Goal: Information Seeking & Learning: Learn about a topic

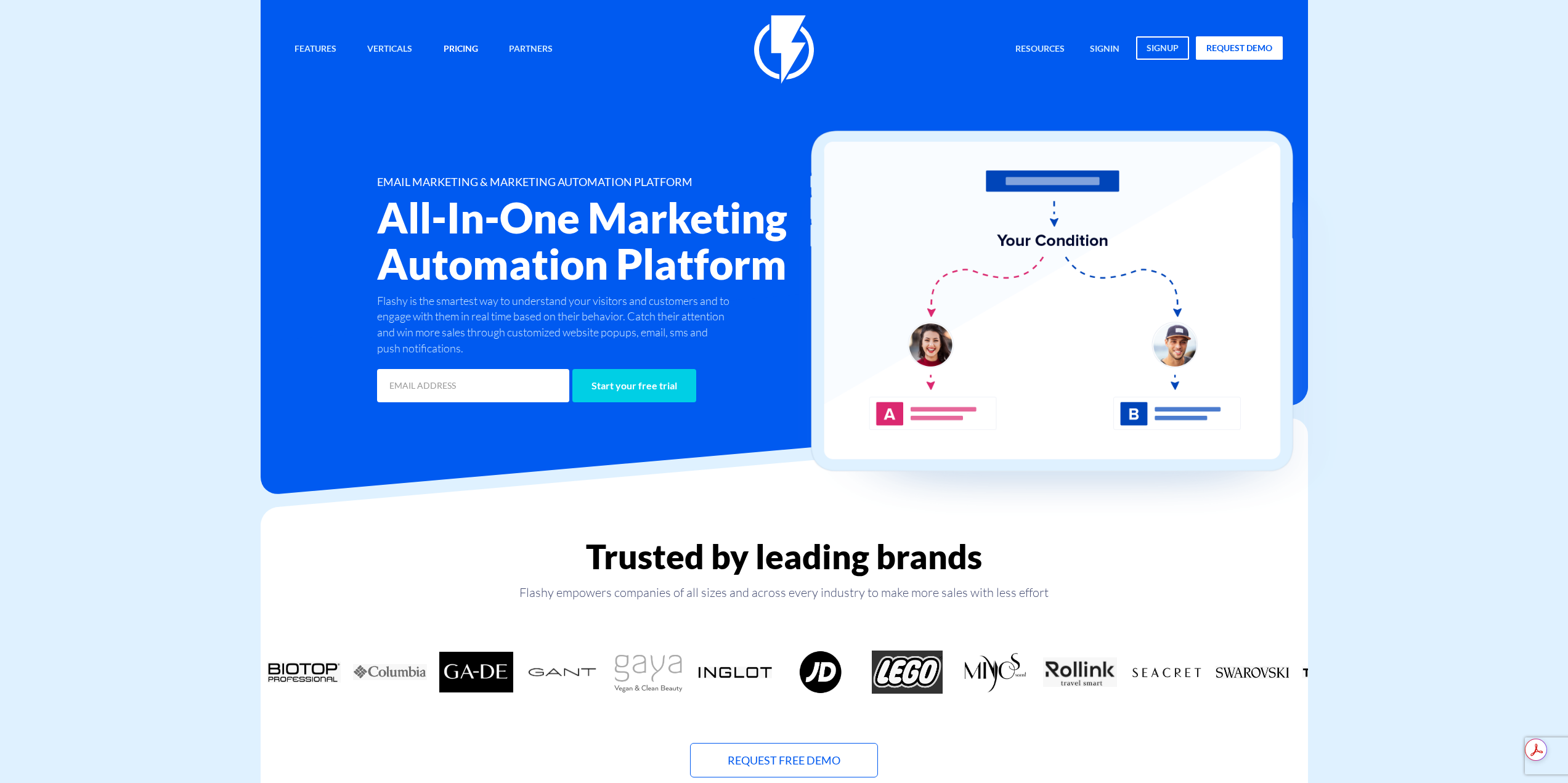
click at [465, 39] on link "Pricing" at bounding box center [461, 49] width 53 height 27
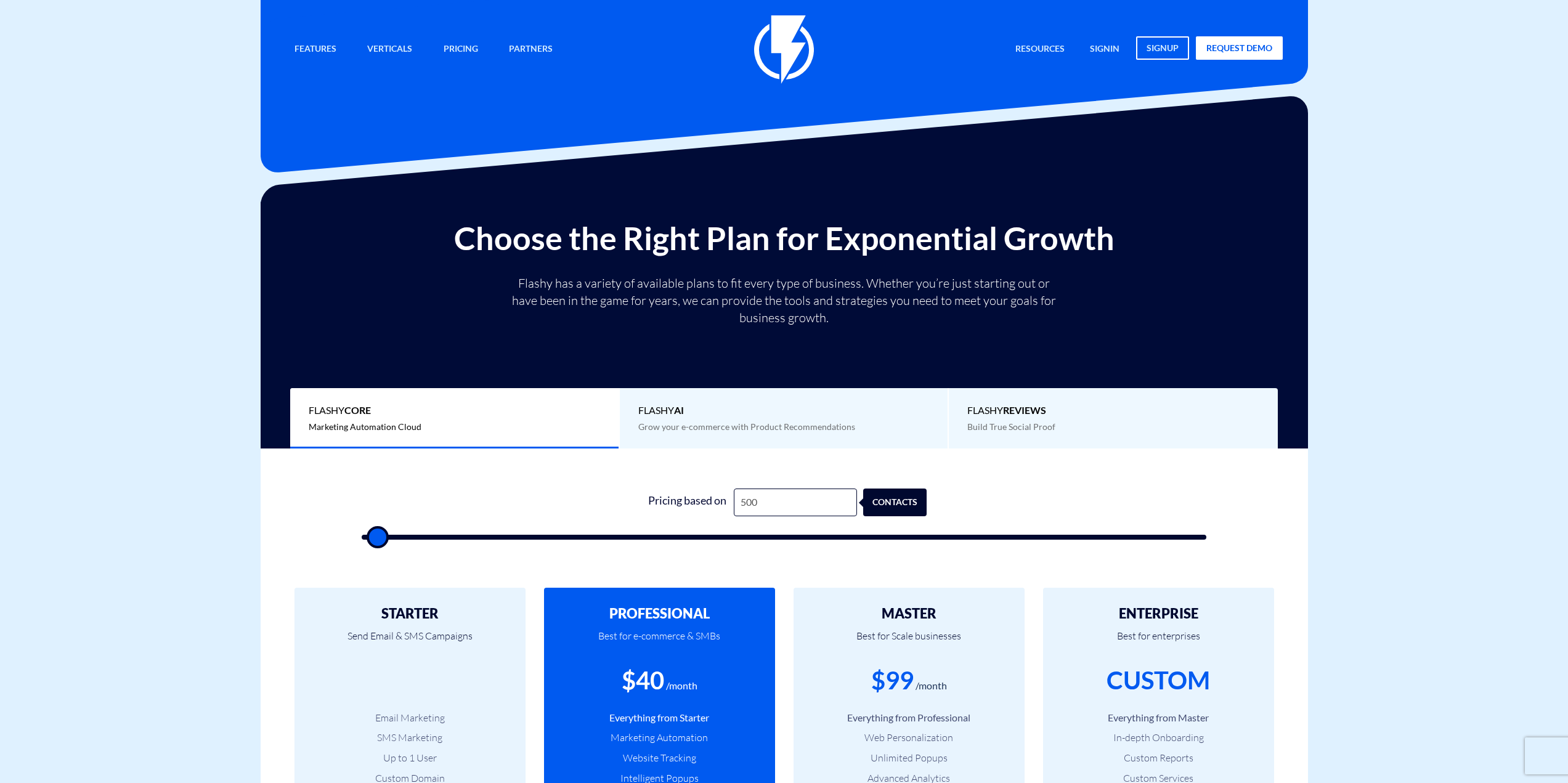
click at [811, 523] on form "1 Pricing based on 500 contacts" at bounding box center [784, 514] width 845 height 51
click at [815, 507] on input "500" at bounding box center [795, 502] width 123 height 28
type input "1"
type input "500"
type input "10"
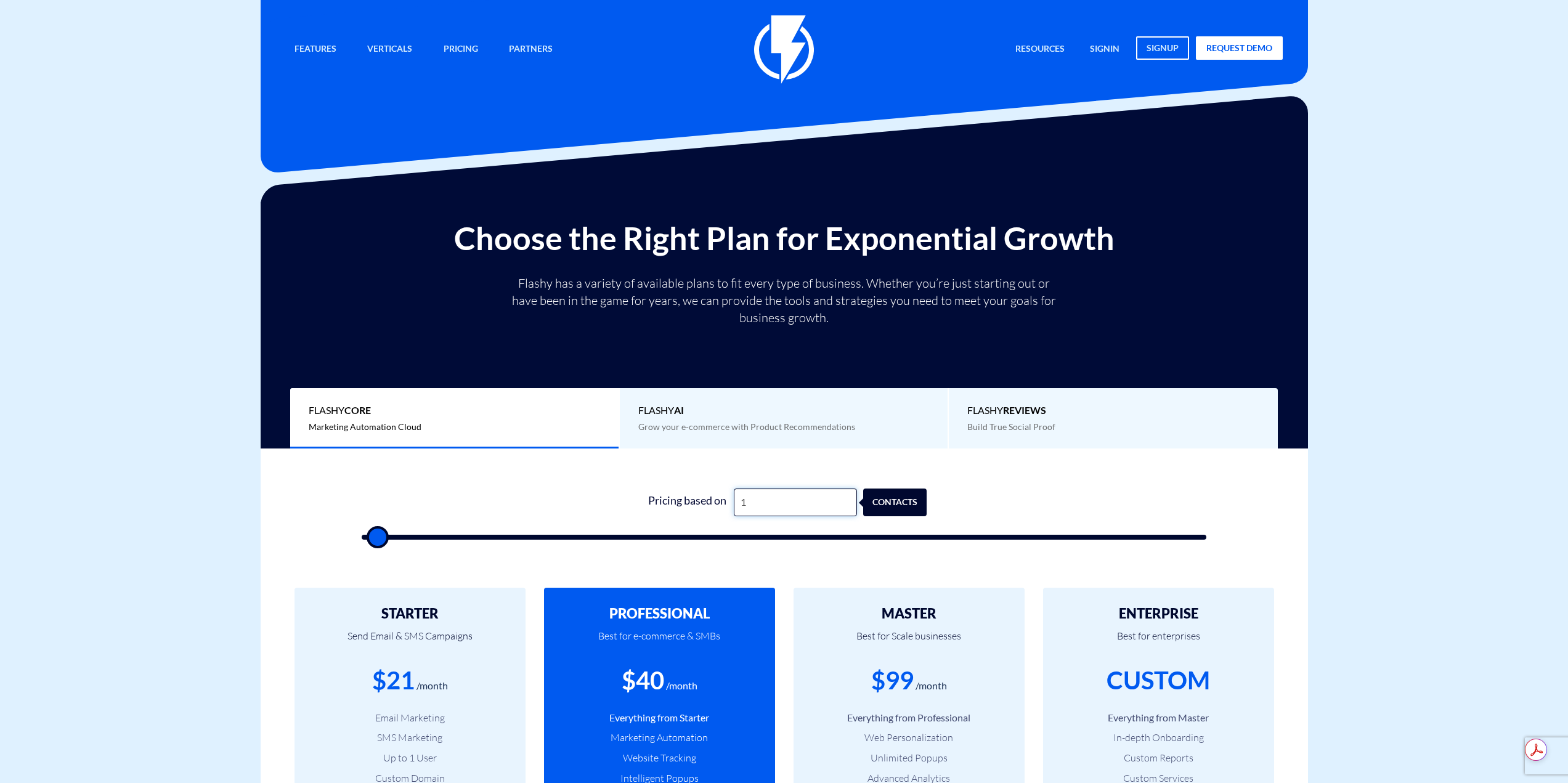
type input "500"
type input "100"
type input "500"
type input "1,000"
type input "1000"
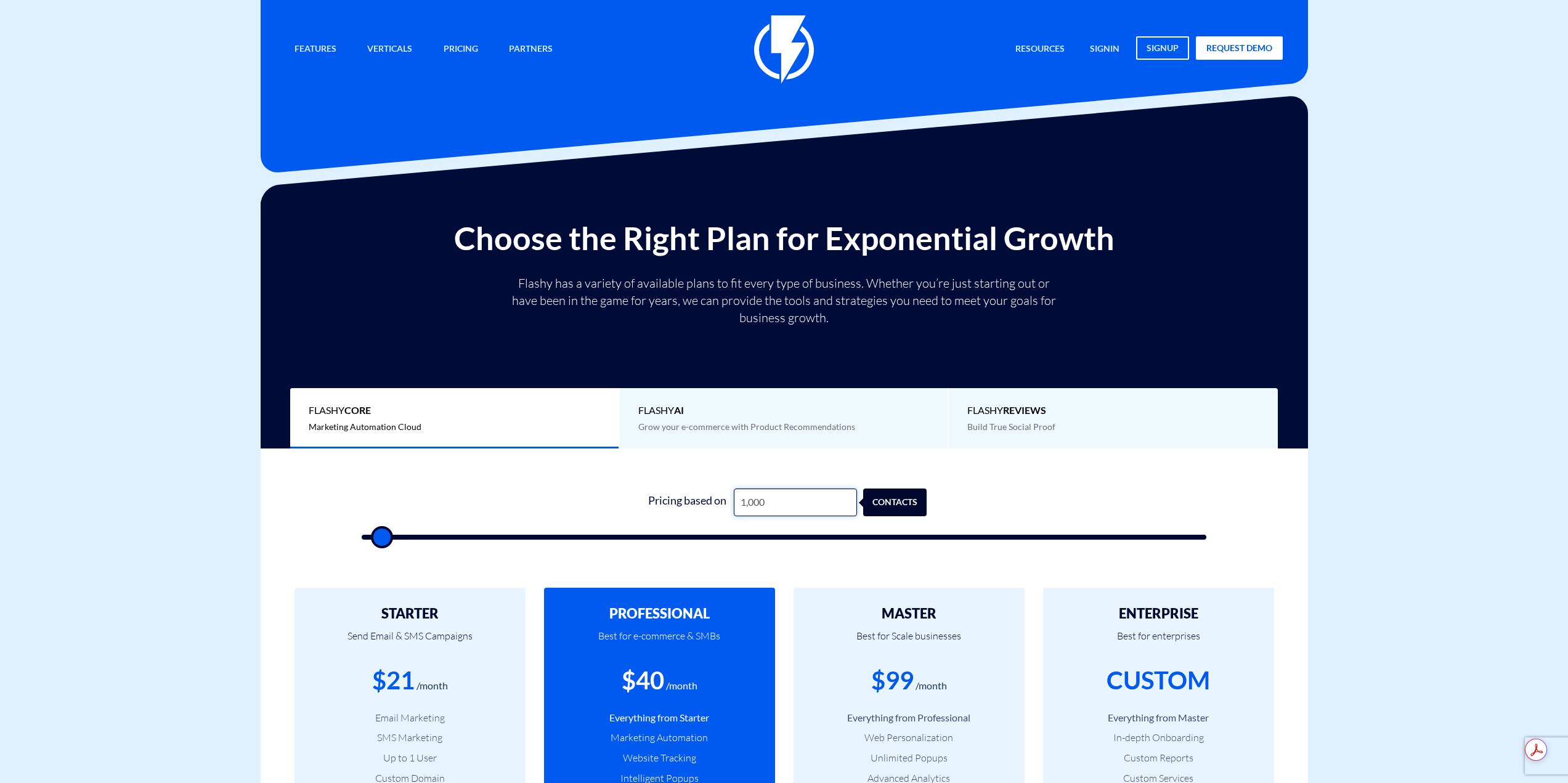
type input "10,000"
type input "10000"
type input "100,000"
type input "100000"
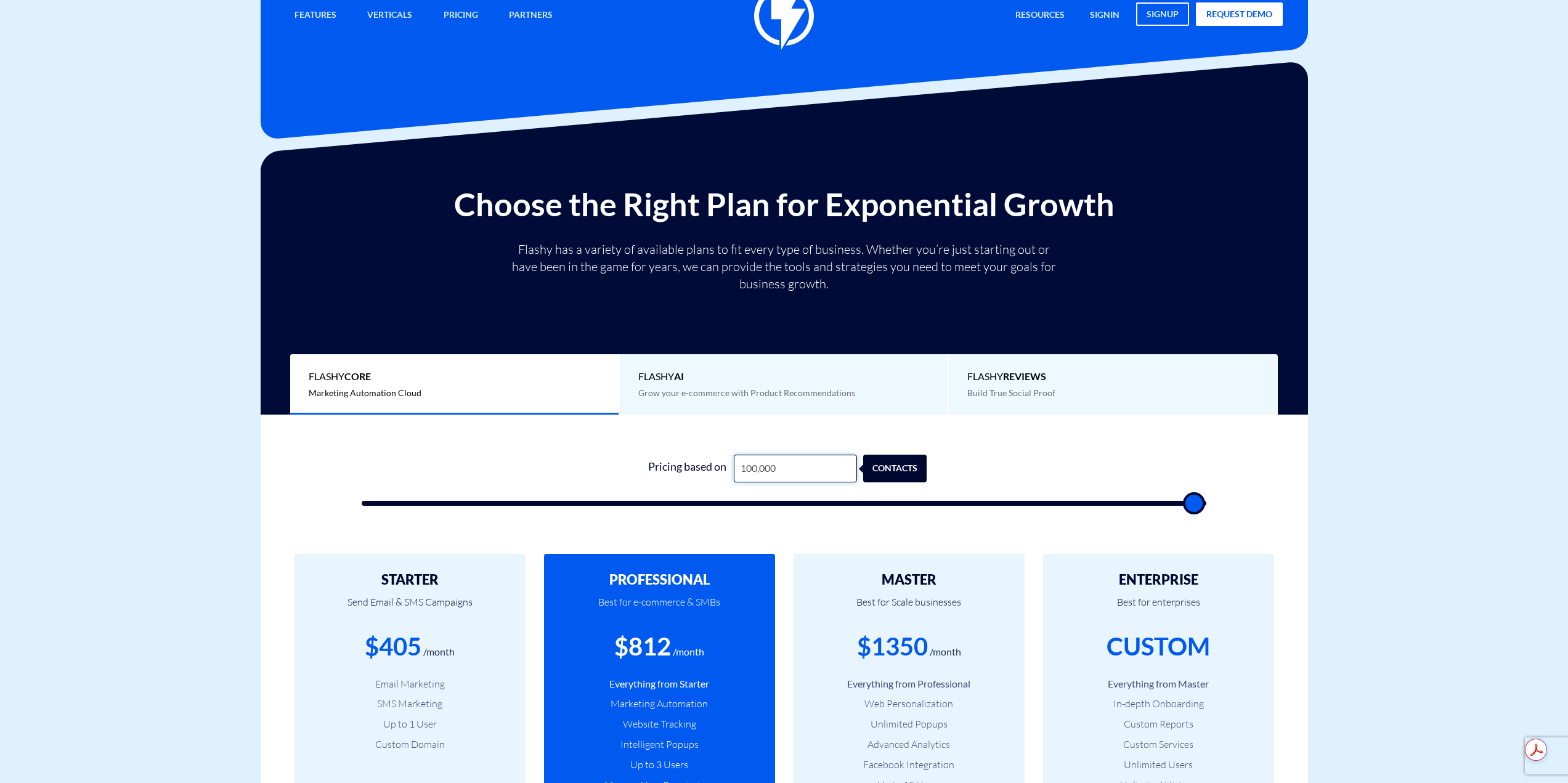
scroll to position [61, 0]
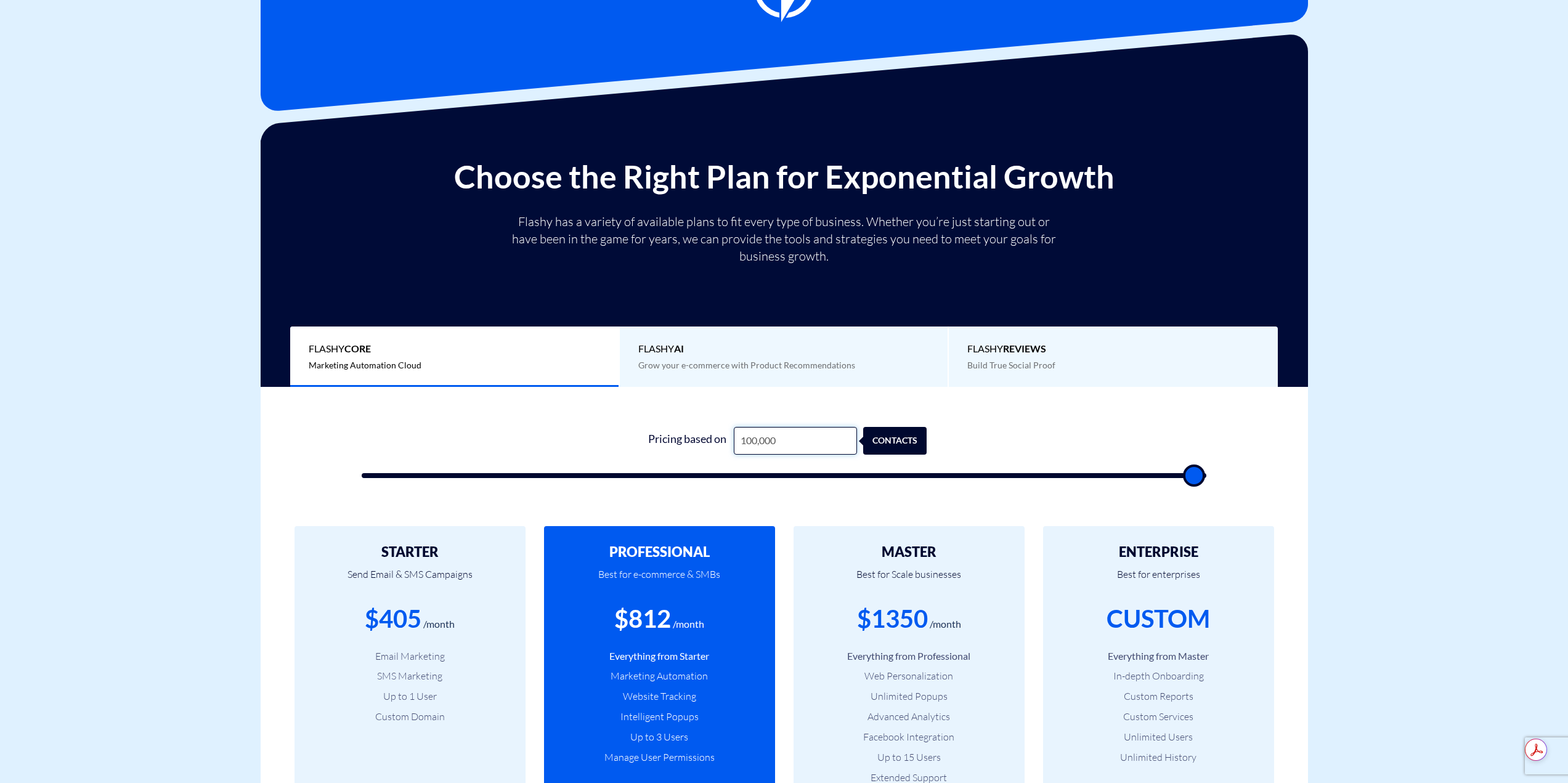
click at [751, 441] on input "100,000" at bounding box center [795, 441] width 123 height 28
type input "110,000"
type input "100000"
type input "110,000"
